Goal: Information Seeking & Learning: Learn about a topic

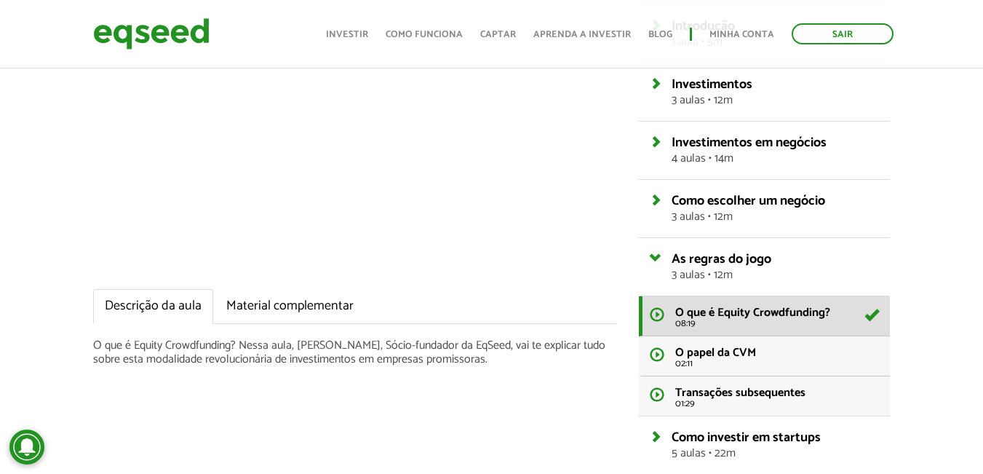
scroll to position [194, 0]
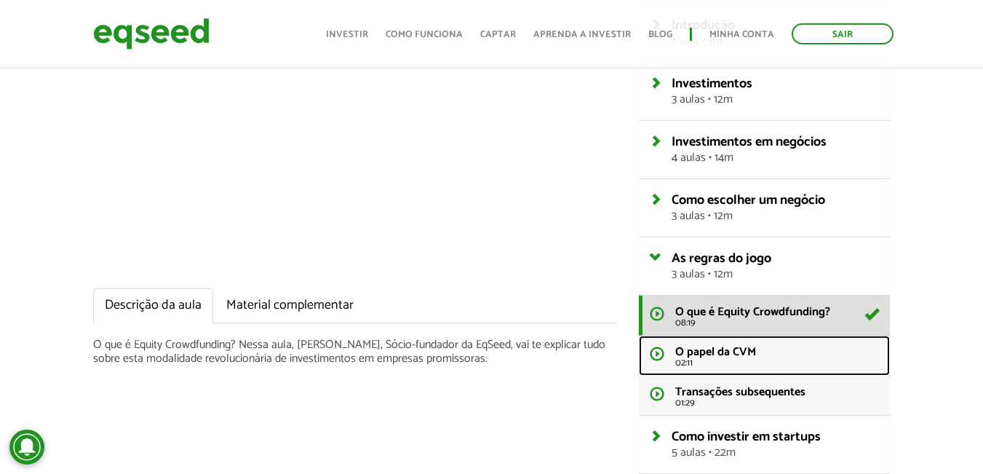
click at [700, 349] on span "O papel da CVM" at bounding box center [715, 352] width 81 height 20
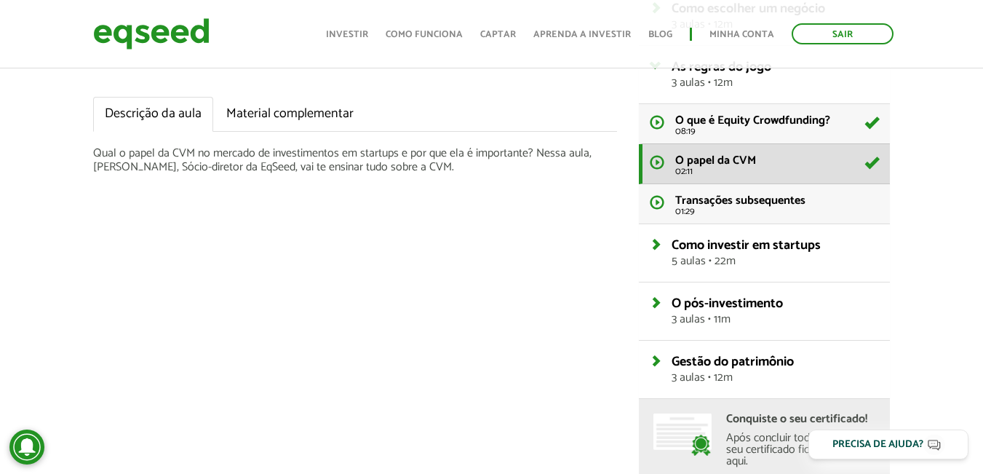
scroll to position [388, 0]
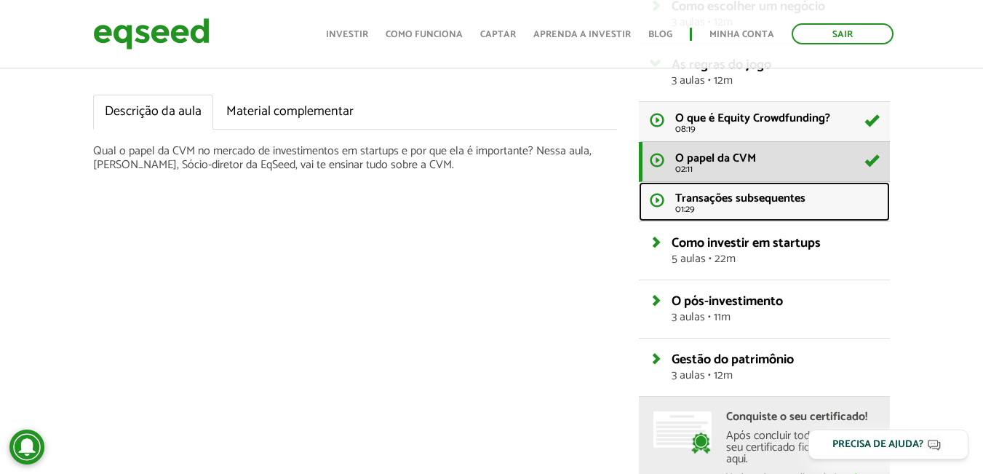
click at [715, 195] on span "Transações subsequentes" at bounding box center [740, 198] width 130 height 20
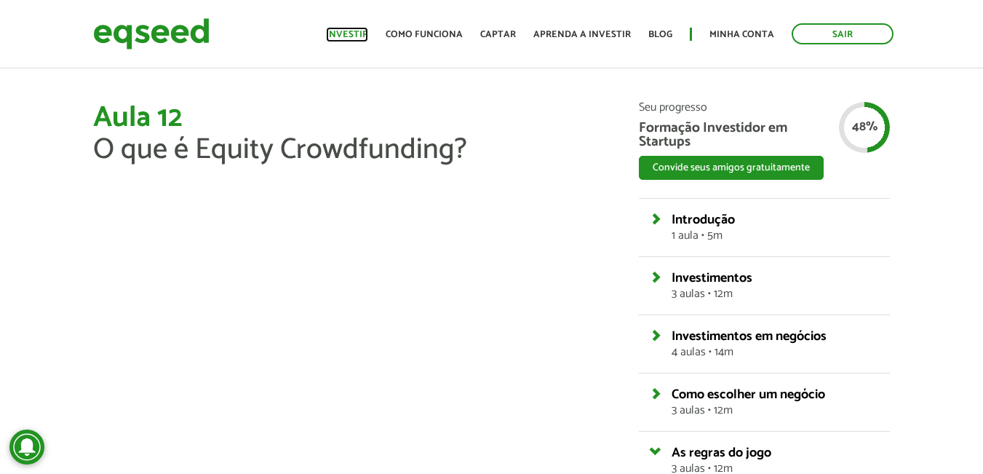
click at [360, 38] on link "Investir" at bounding box center [347, 34] width 42 height 9
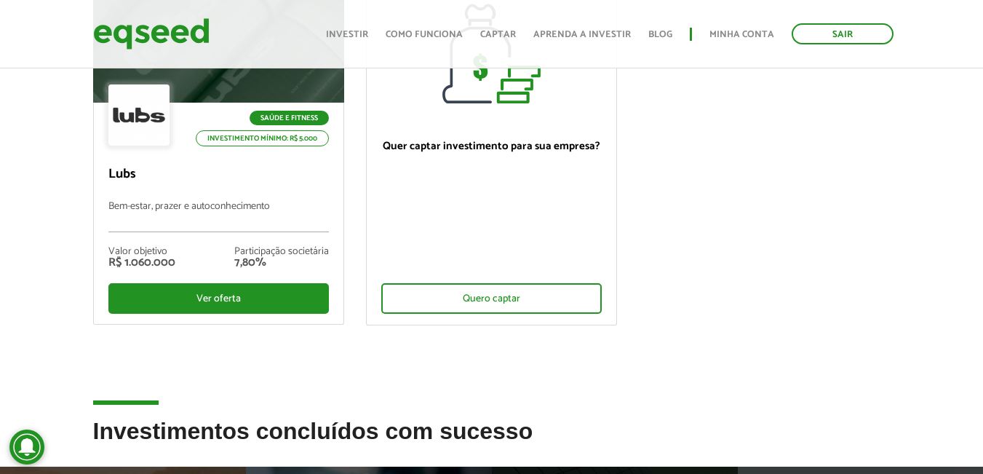
scroll to position [97, 0]
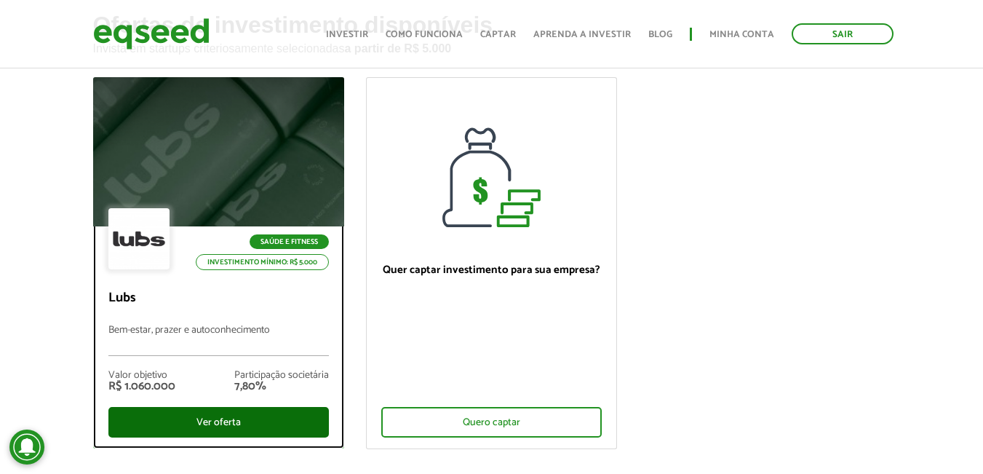
click at [252, 414] on div "Ver oferta" at bounding box center [218, 422] width 220 height 31
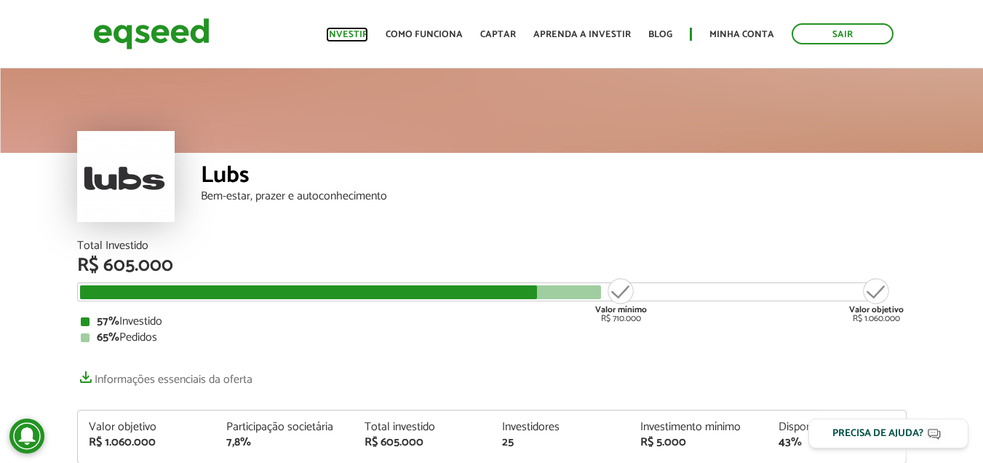
click at [362, 37] on link "Investir" at bounding box center [347, 34] width 42 height 9
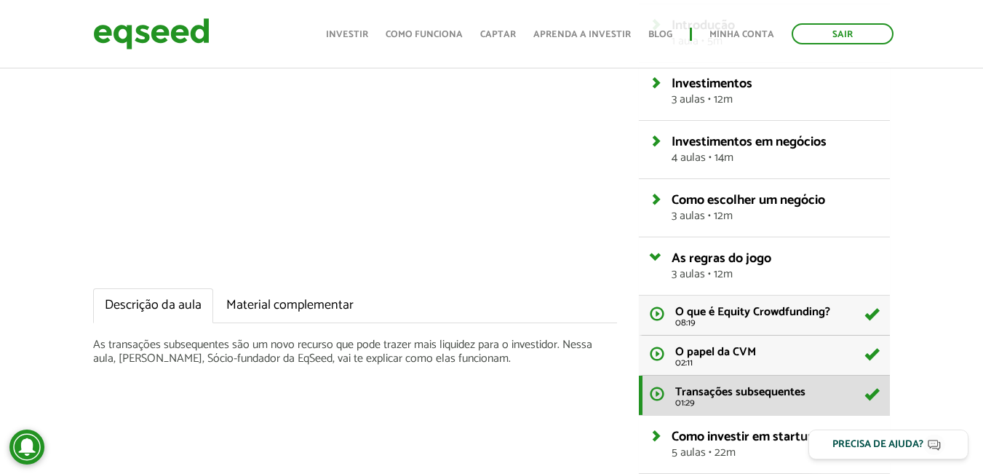
scroll to position [291, 0]
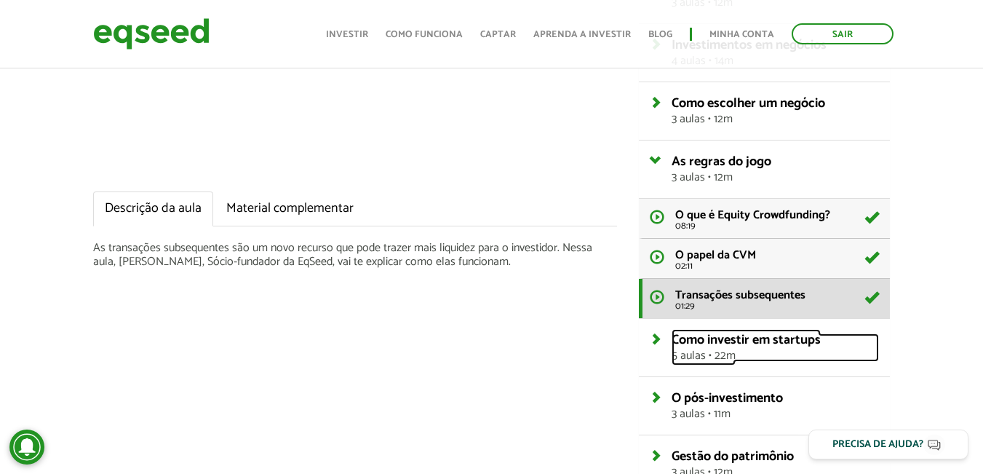
click at [701, 344] on span "Como investir em startups" at bounding box center [746, 340] width 149 height 22
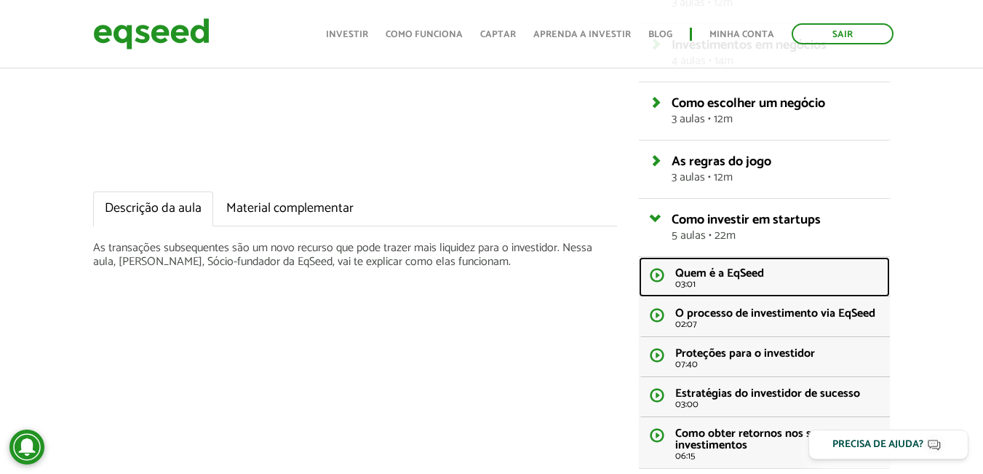
click at [699, 279] on span "Quem é a EqSeed" at bounding box center [719, 273] width 89 height 20
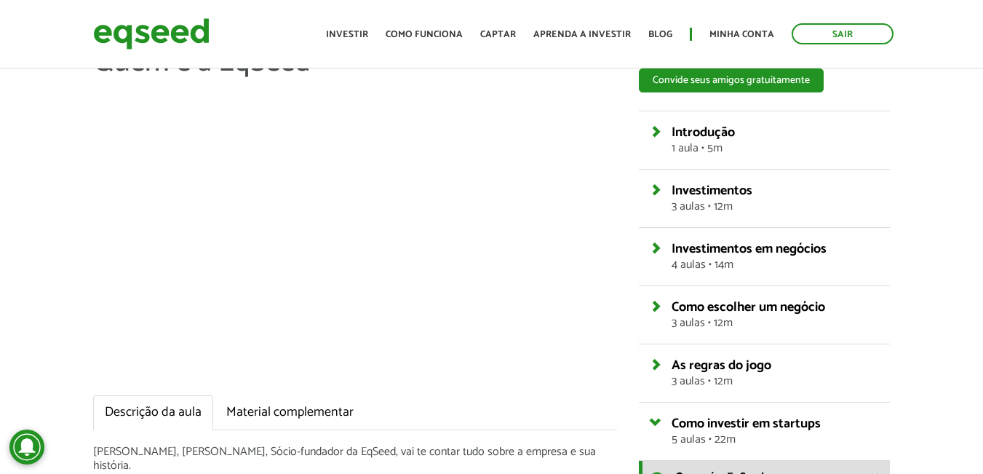
scroll to position [194, 0]
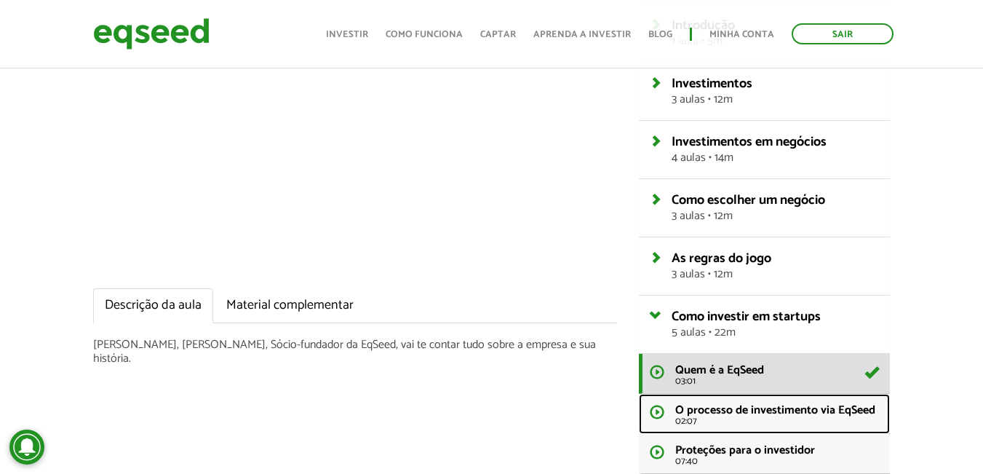
click at [707, 415] on span "O processo de investimento via EqSeed" at bounding box center [775, 410] width 200 height 20
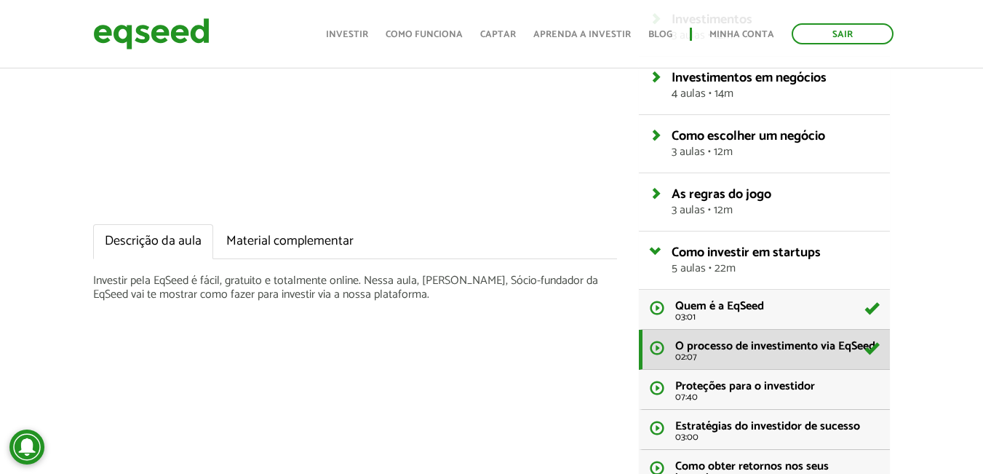
scroll to position [291, 0]
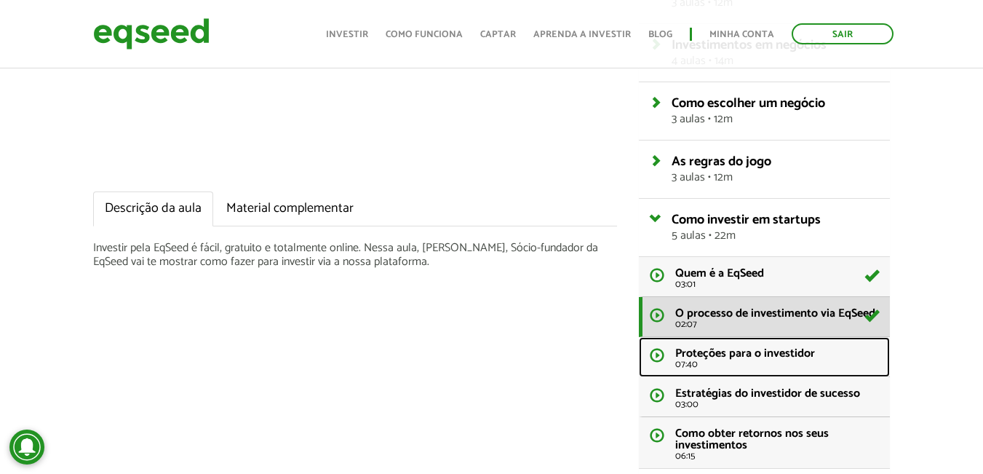
click at [726, 357] on span "Proteções para o investidor" at bounding box center [745, 353] width 140 height 20
click at [659, 351] on link "Proteções para o investidor 07:40" at bounding box center [764, 357] width 251 height 40
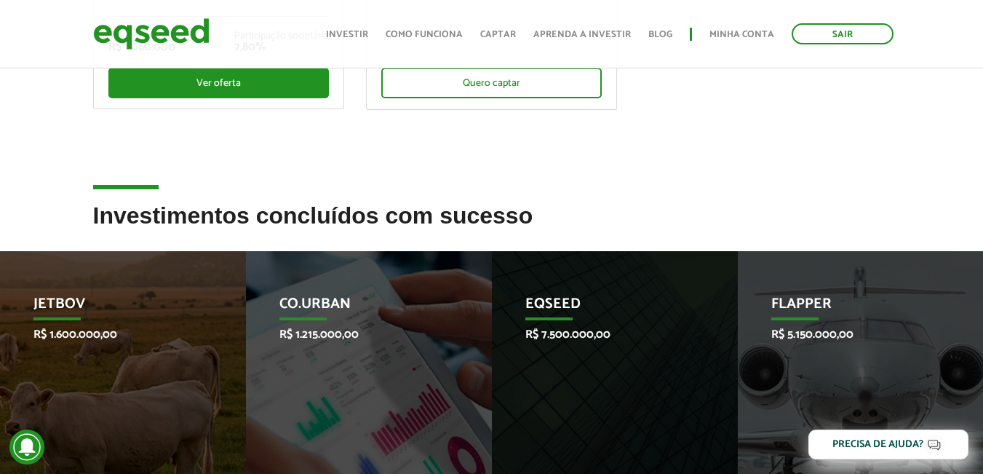
scroll to position [291, 0]
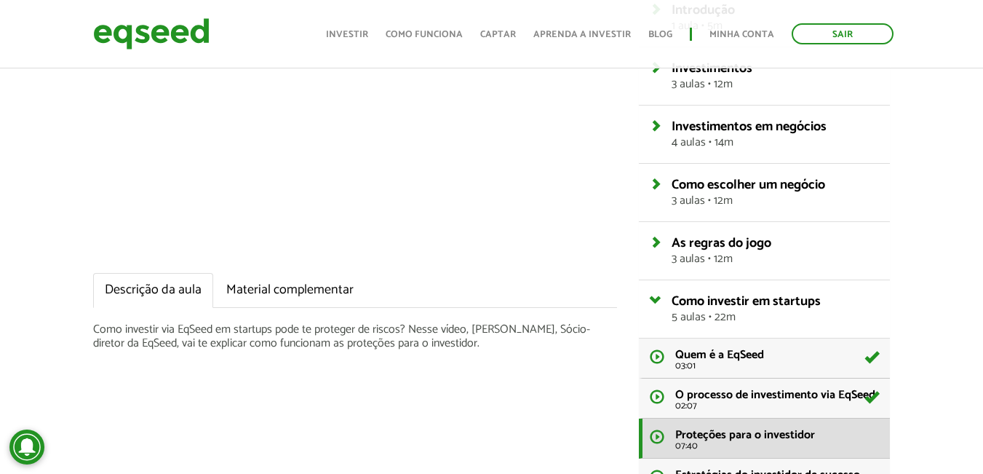
scroll to position [98, 0]
